Goal: Obtain resource: Download file/media

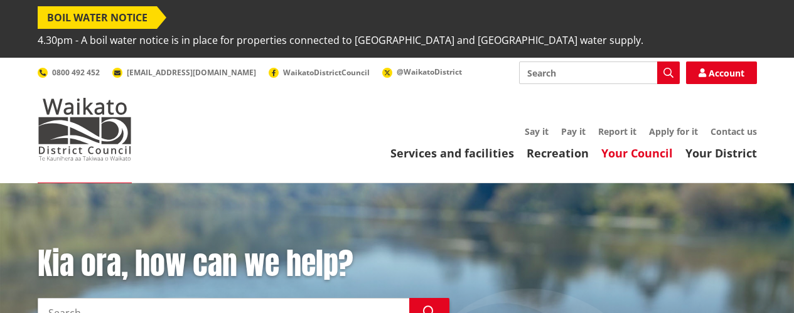
click at [642, 146] on link "Your Council" at bounding box center [638, 153] width 72 height 15
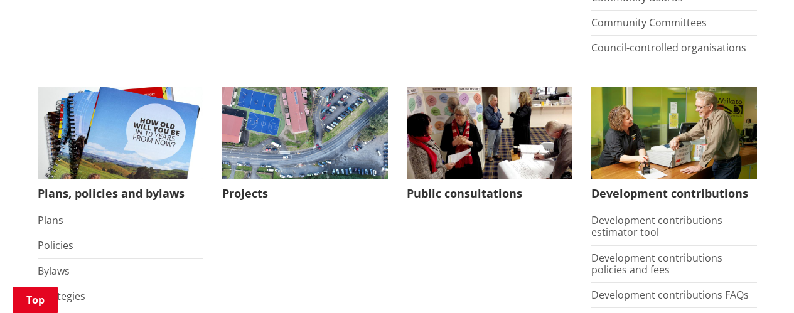
scroll to position [628, 0]
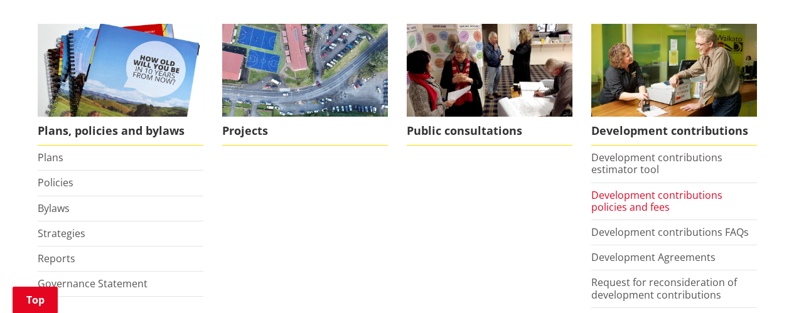
click at [641, 188] on link "Development contributions policies and fees" at bounding box center [657, 201] width 131 height 26
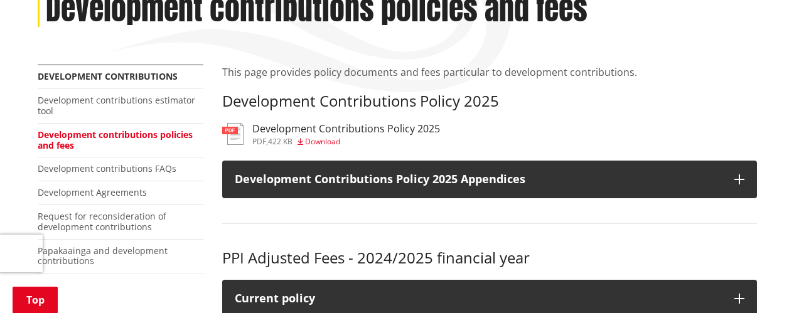
scroll to position [251, 0]
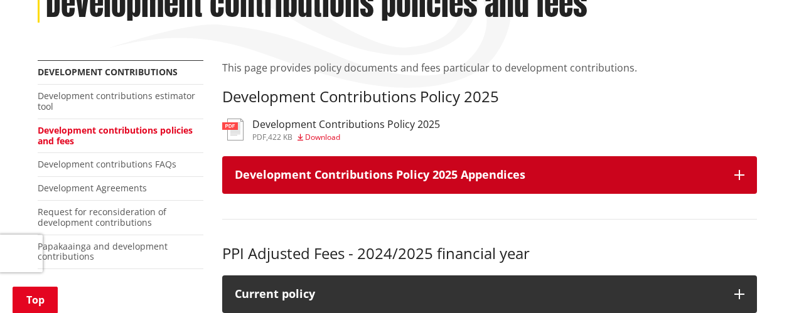
click at [741, 170] on icon "button" at bounding box center [740, 175] width 10 height 10
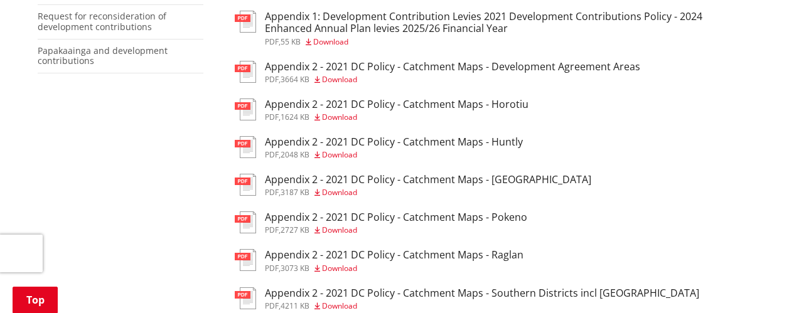
scroll to position [502, 0]
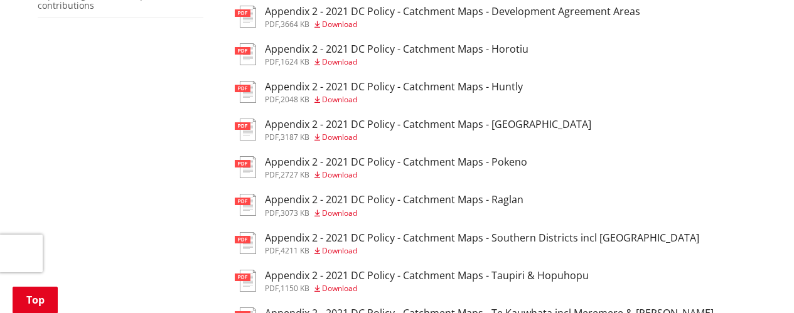
click at [338, 132] on span "Download" at bounding box center [339, 137] width 35 height 11
